Goal: Navigation & Orientation: Find specific page/section

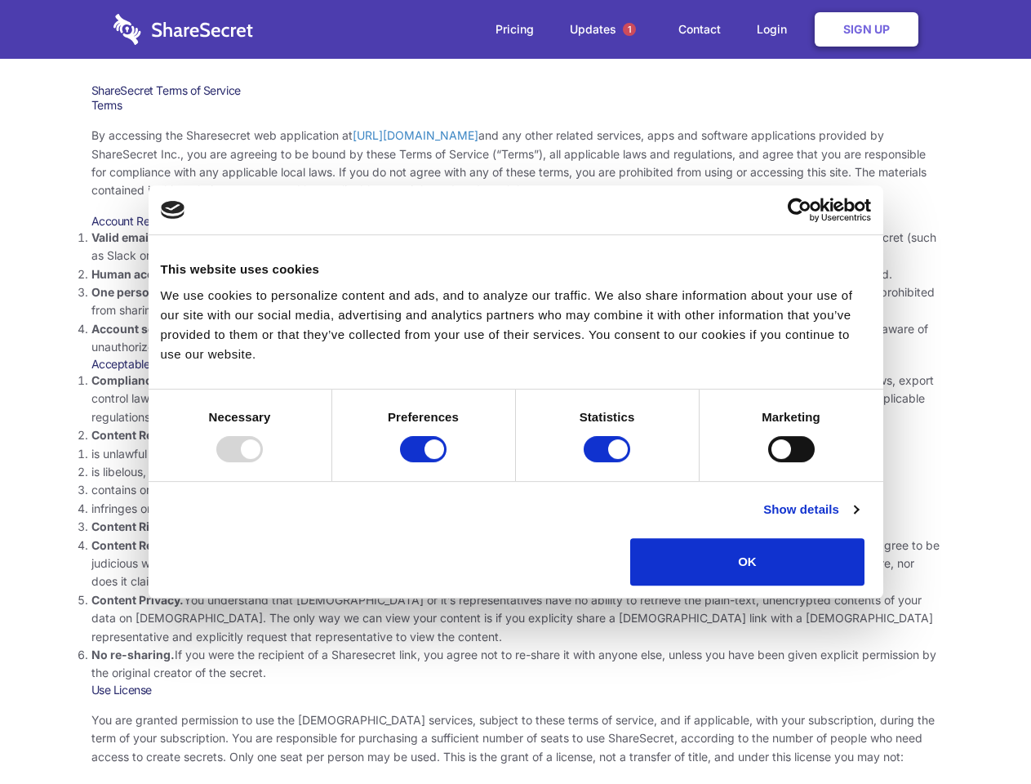
click at [515, 392] on li "Compliance with local laws and regulations. Your use of the Sharesecret must no…" at bounding box center [515, 399] width 849 height 55
click at [263, 462] on div at bounding box center [239, 449] width 47 height 26
click at [447, 462] on input "Preferences" at bounding box center [423, 449] width 47 height 26
checkbox input "false"
click at [609, 462] on input "Statistics" at bounding box center [607, 449] width 47 height 26
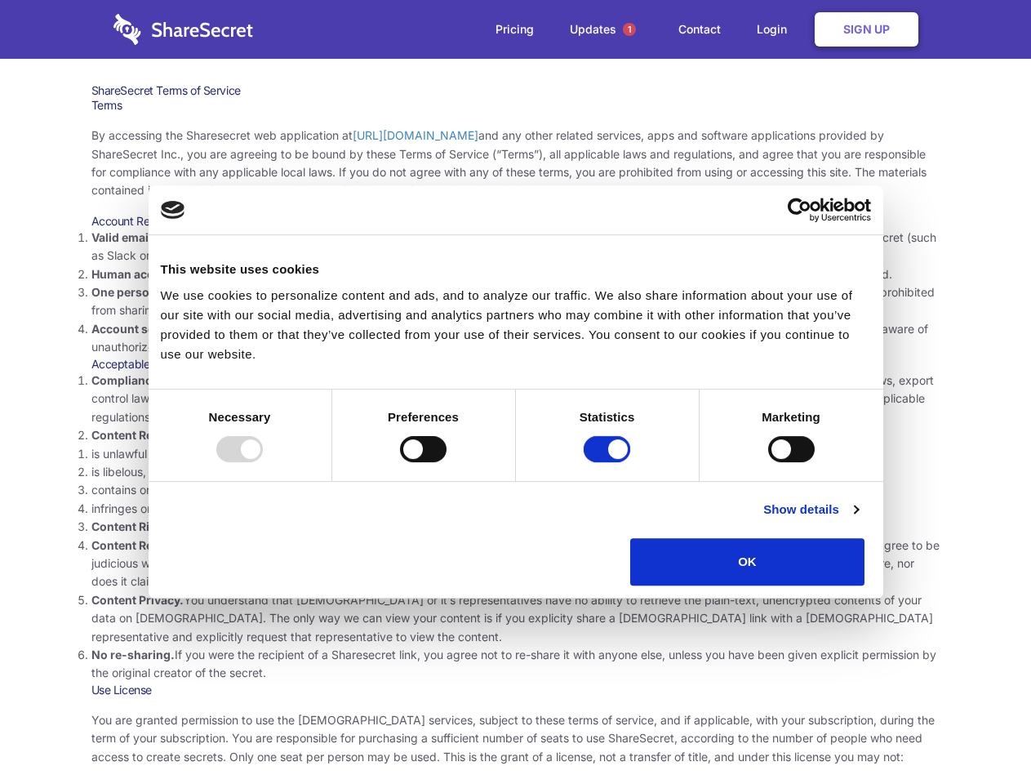
checkbox input "false"
click at [768, 462] on input "Marketing" at bounding box center [791, 449] width 47 height 26
checkbox input "true"
click at [858, 519] on link "Show details" at bounding box center [811, 510] width 95 height 20
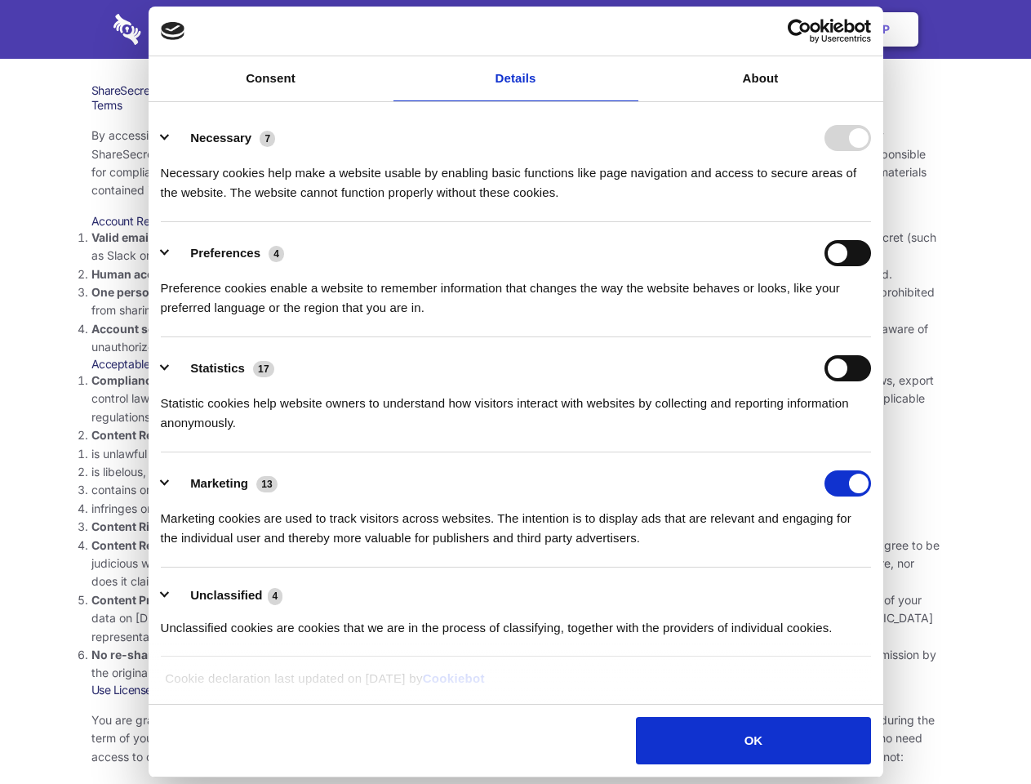
click at [871, 222] on li "Necessary 7 Necessary cookies help make a website usable by enabling basic func…" at bounding box center [516, 164] width 710 height 115
click at [629, 29] on span "1" at bounding box center [629, 29] width 13 height 13
